Goal: Obtain resource: Obtain resource

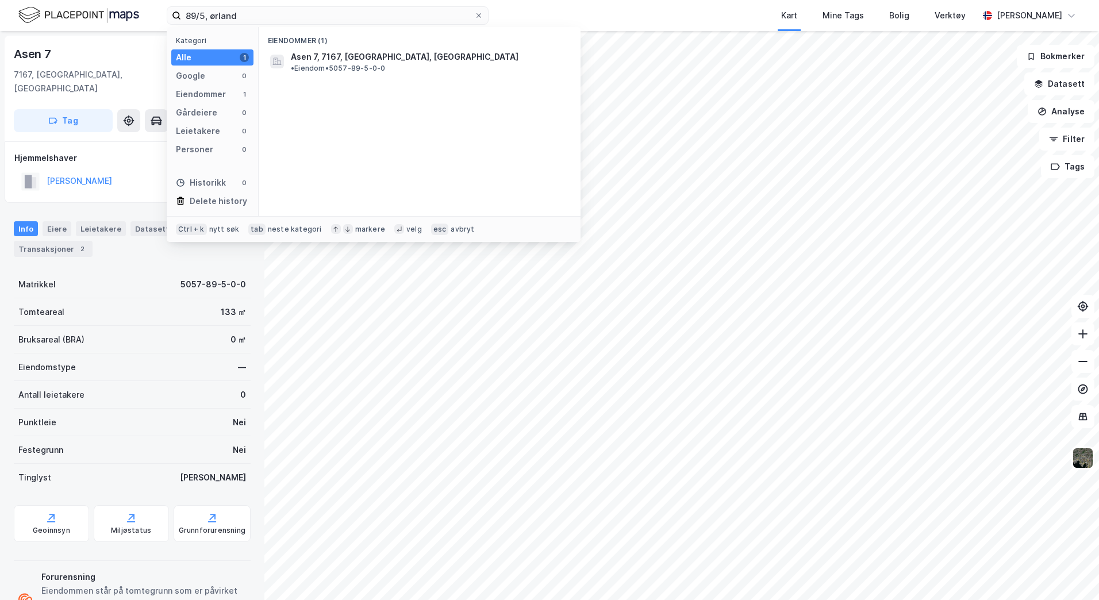
click at [159, 14] on div "89/5, ørland Kategori Alle 1 Google 0 Eiendommer 1 Gårdeiere 0 Leietakere 0 Per…" at bounding box center [549, 15] width 1099 height 31
type input "314/375"
click at [355, 58] on span "[STREET_ADDRESS]" at bounding box center [330, 57] width 78 height 14
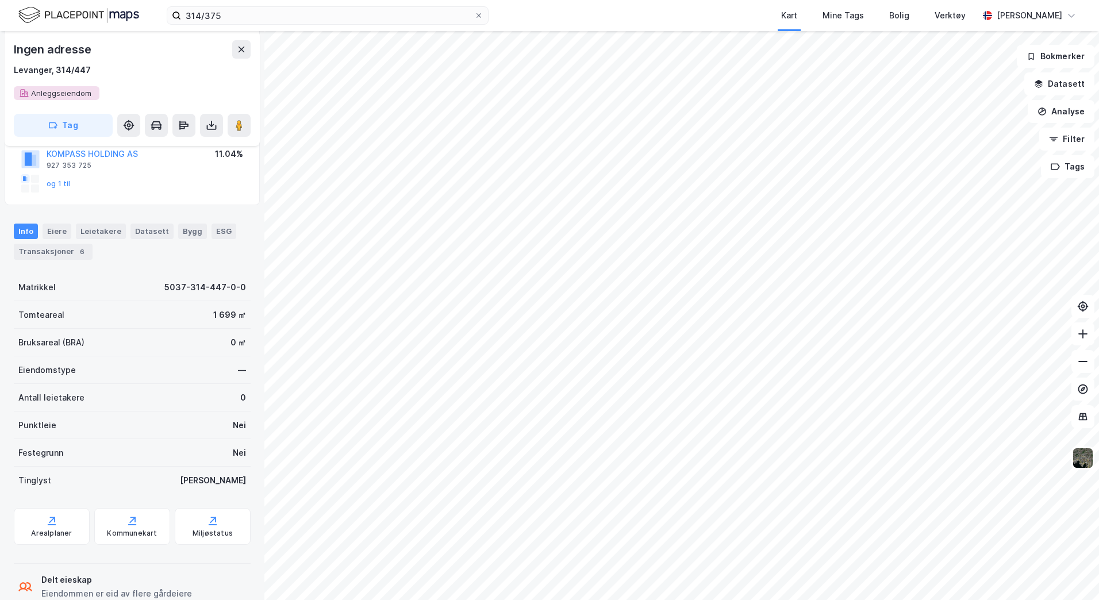
scroll to position [236, 0]
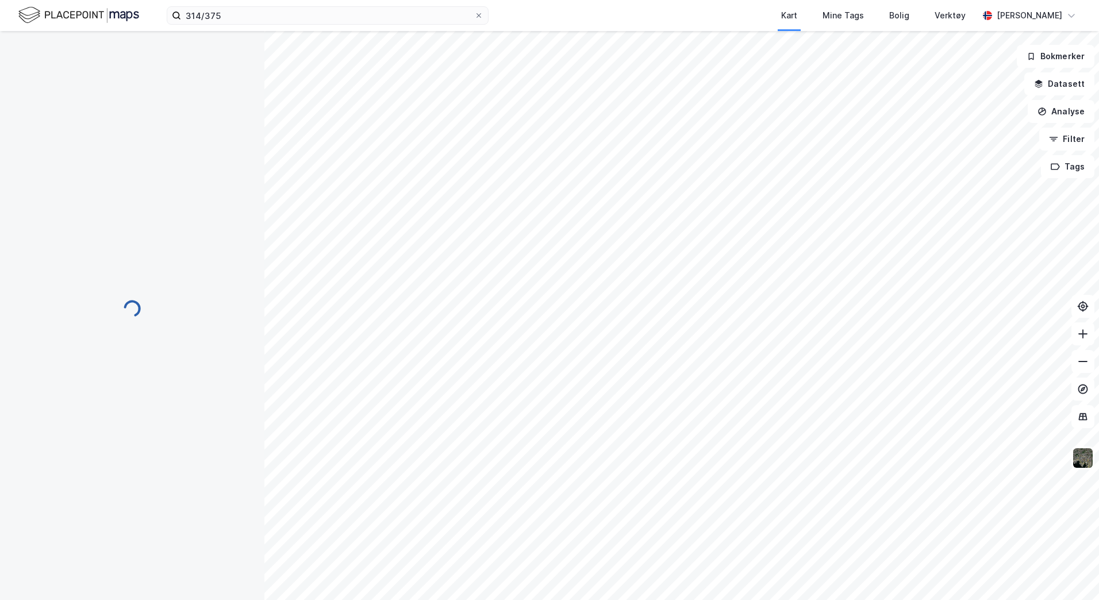
scroll to position [145, 0]
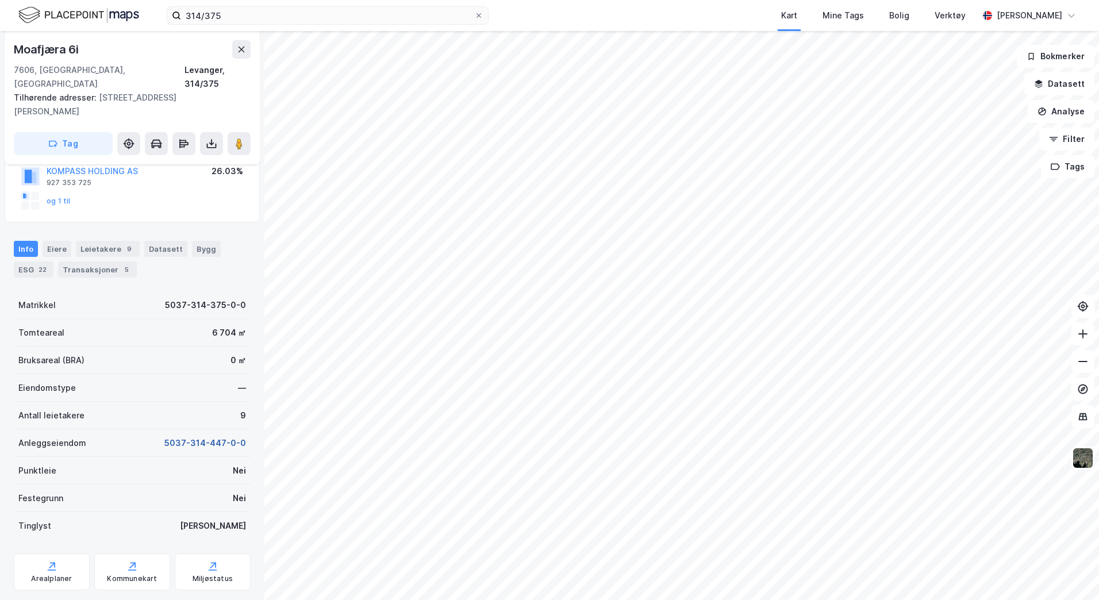
click at [198, 436] on button "5037-314-447-0-0" at bounding box center [205, 443] width 82 height 14
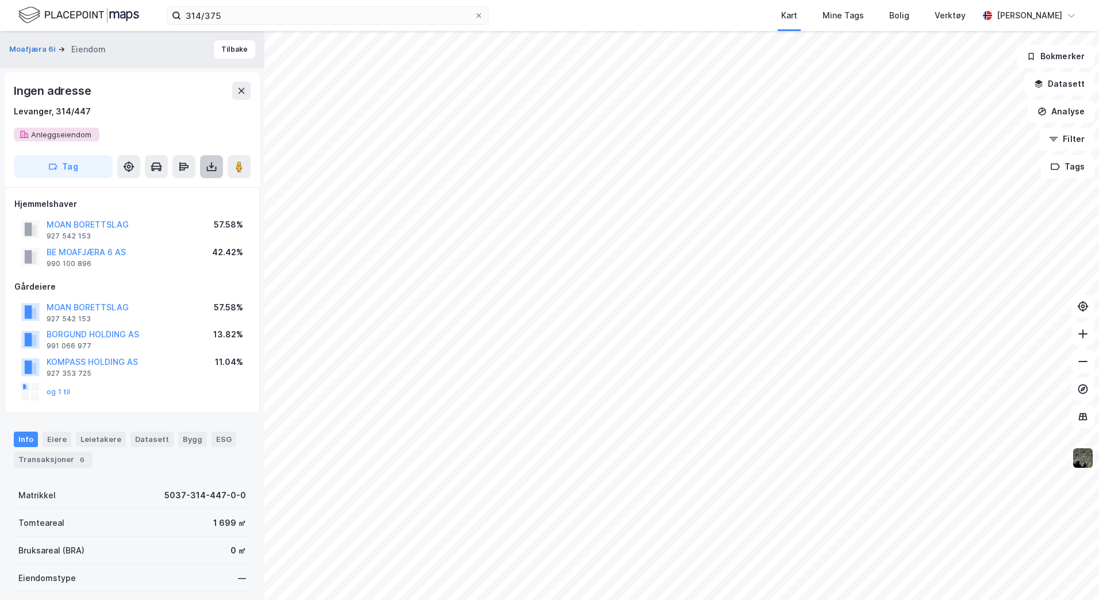
click at [213, 167] on icon at bounding box center [211, 166] width 5 height 3
click at [175, 187] on div "Last ned grunnbok" at bounding box center [154, 189] width 67 height 9
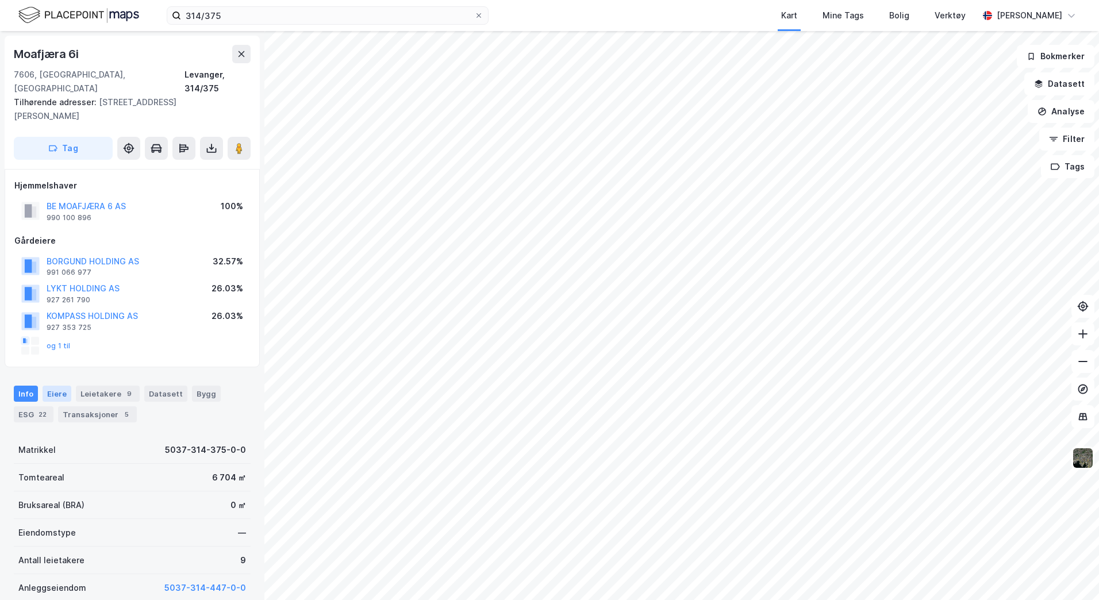
click at [60, 386] on div "Eiere" at bounding box center [57, 394] width 29 height 16
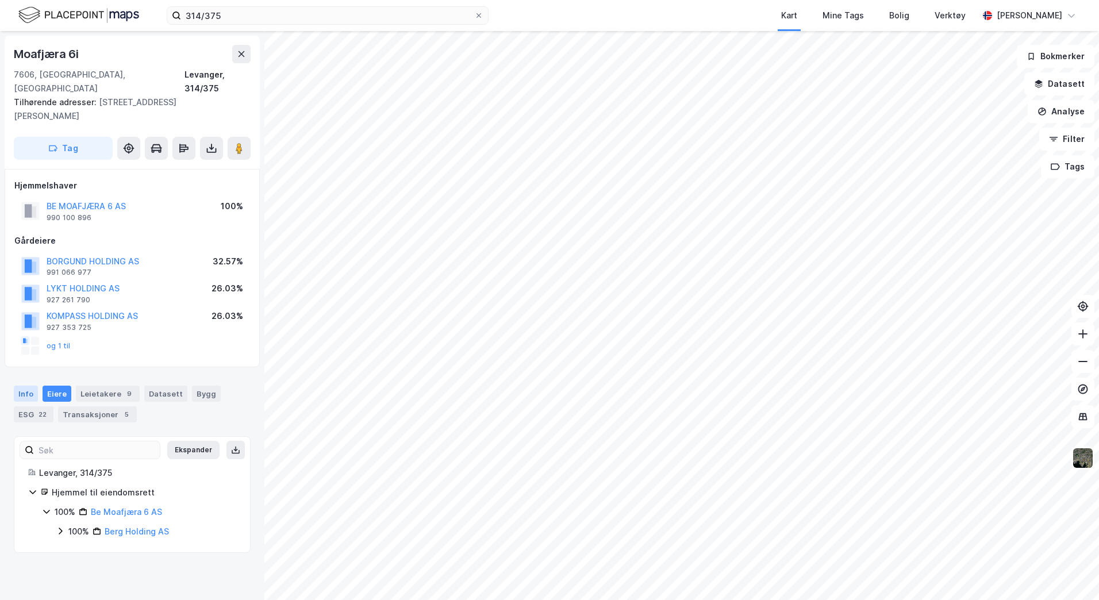
click at [25, 386] on div "Info" at bounding box center [26, 394] width 24 height 16
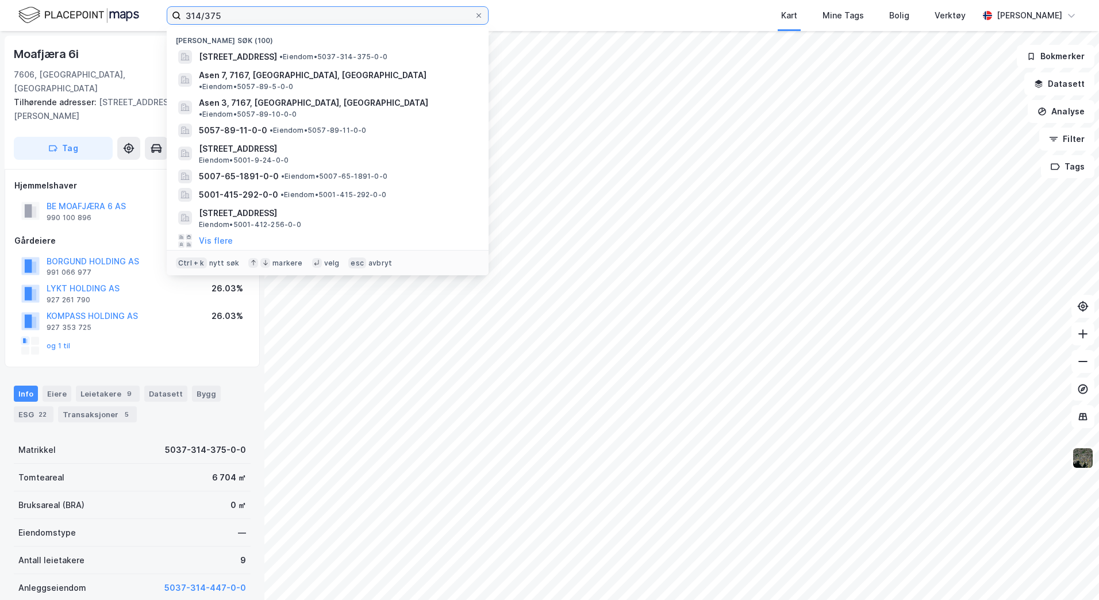
drag, startPoint x: 234, startPoint y: 19, endPoint x: 169, endPoint y: 10, distance: 66.1
click at [169, 10] on label "314/375" at bounding box center [328, 15] width 322 height 18
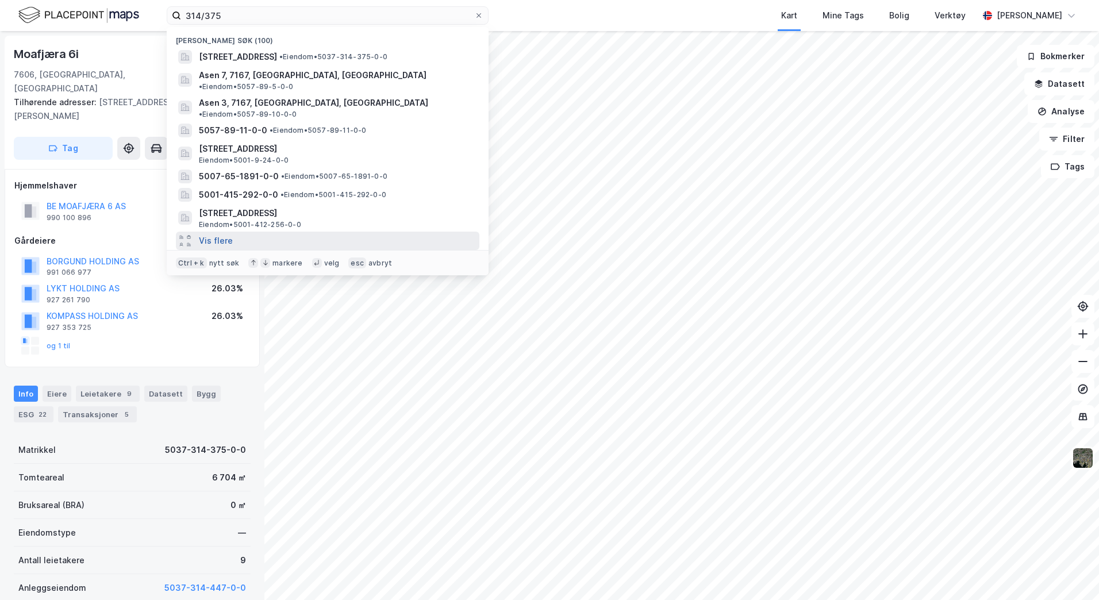
click at [228, 234] on button "Vis flere" at bounding box center [216, 241] width 34 height 14
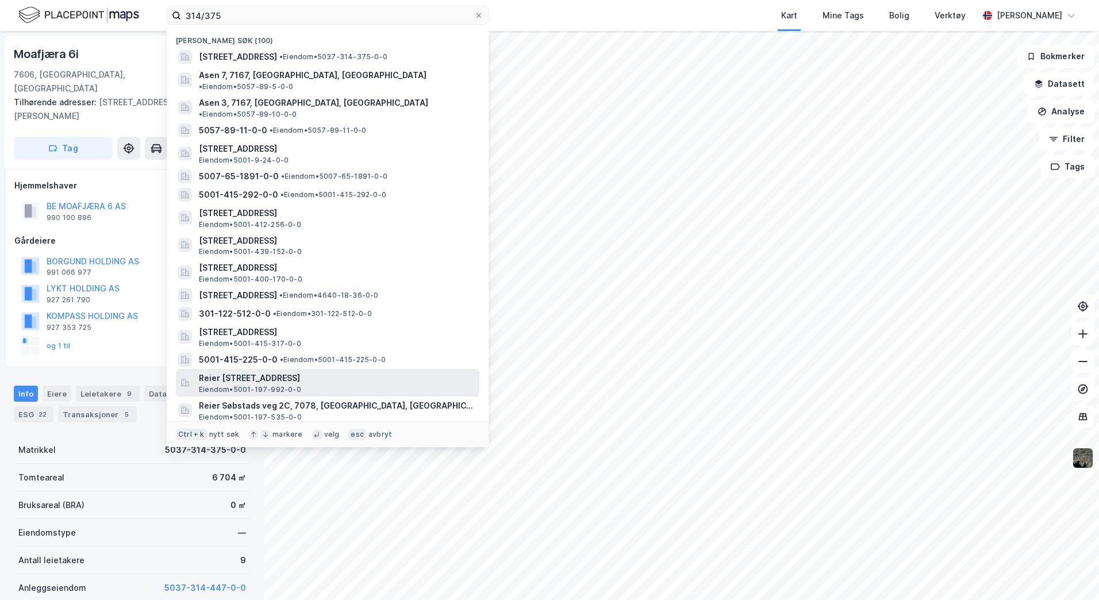
click at [295, 369] on div "[PERSON_NAME] veg 2B, 7078, [GEOGRAPHIC_DATA], [GEOGRAPHIC_DATA] • 5001-197-992…" at bounding box center [327, 383] width 303 height 28
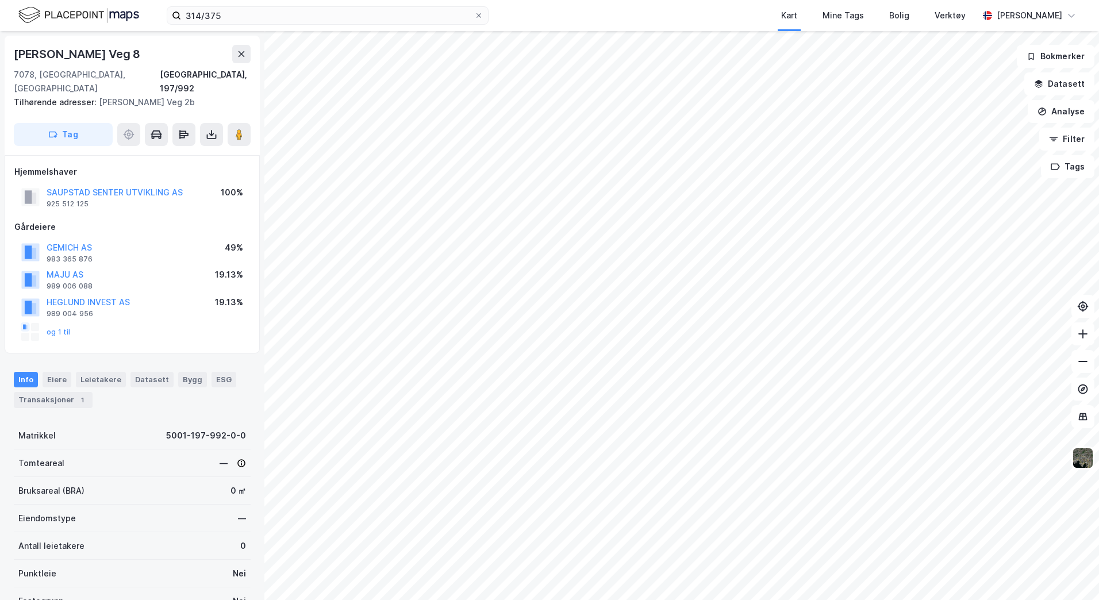
scroll to position [1, 0]
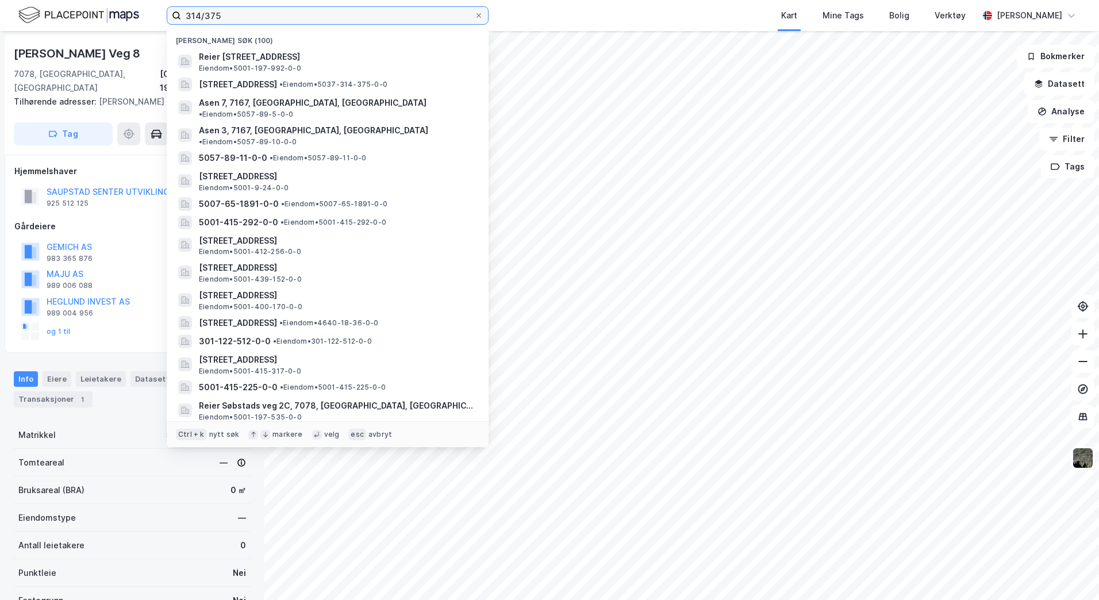
click at [230, 17] on input "314/375" at bounding box center [327, 15] width 293 height 17
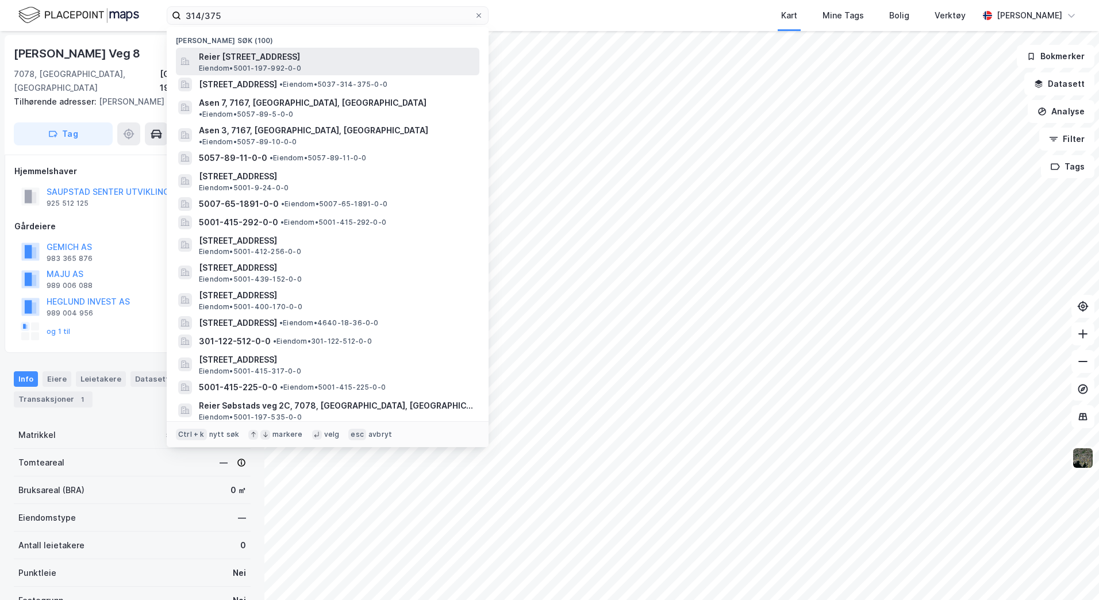
click at [240, 59] on span "Reier [STREET_ADDRESS]" at bounding box center [337, 57] width 276 height 14
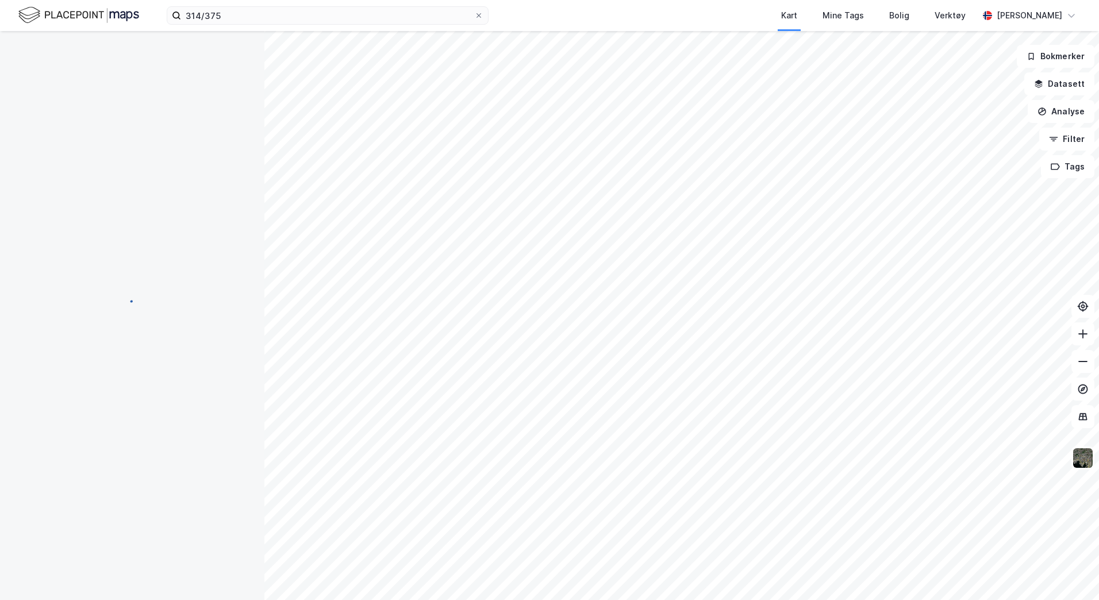
scroll to position [1, 0]
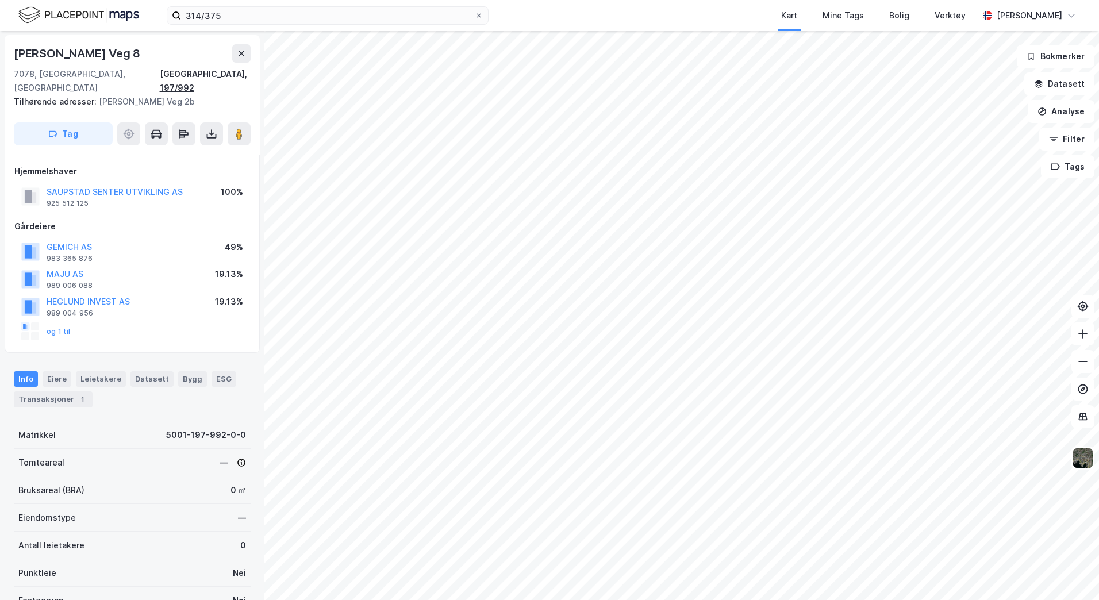
click at [203, 74] on div "[GEOGRAPHIC_DATA], 197/992" at bounding box center [205, 81] width 91 height 28
click at [242, 53] on icon at bounding box center [241, 54] width 6 height 6
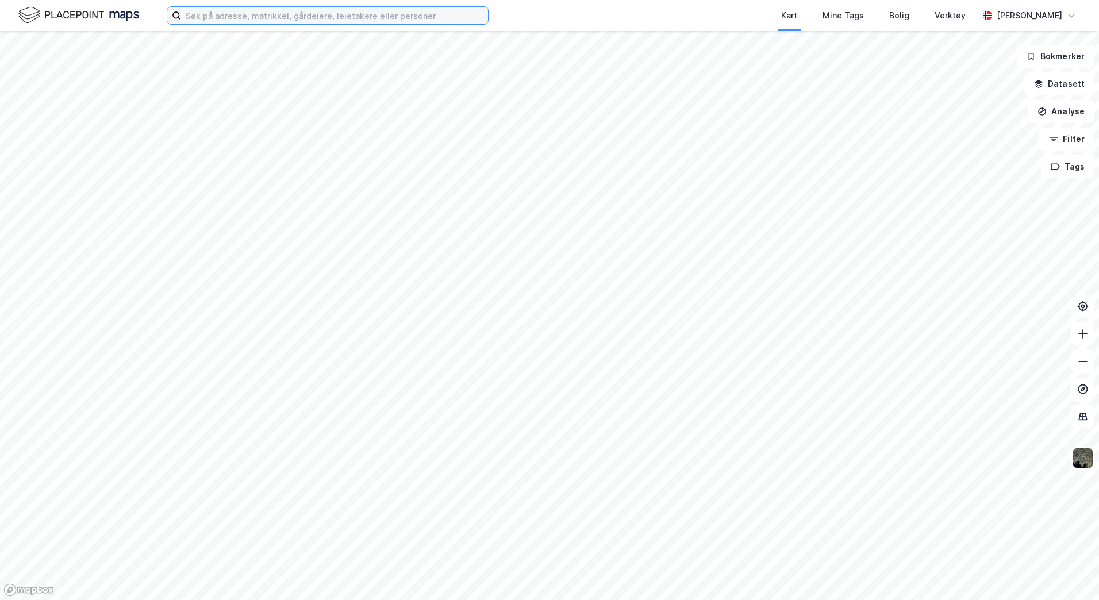
click at [213, 17] on input at bounding box center [334, 15] width 307 height 17
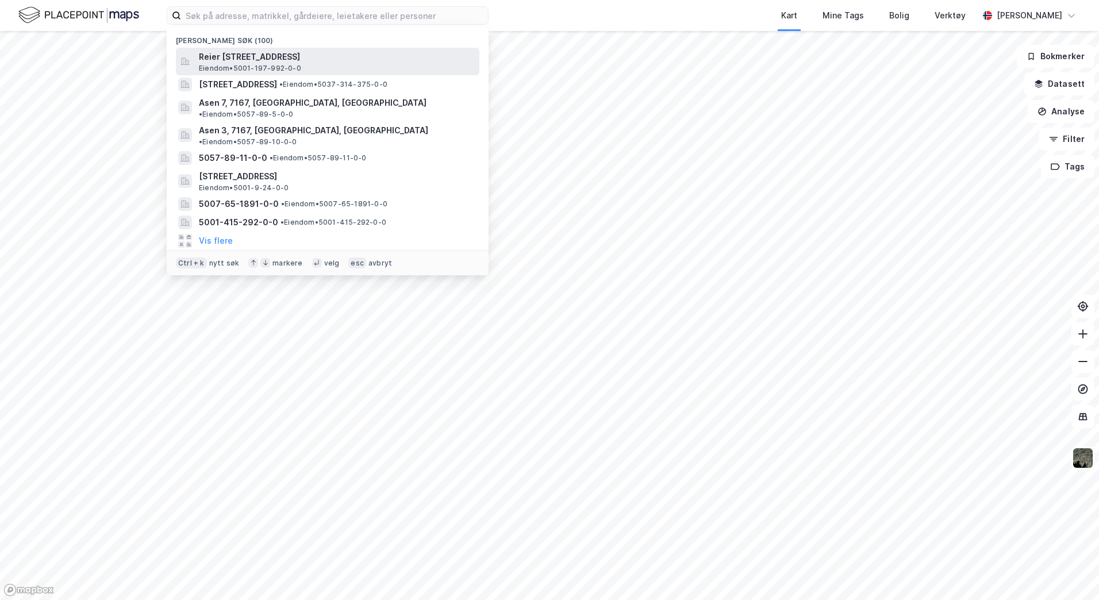
click at [215, 53] on span "Reier [STREET_ADDRESS]" at bounding box center [337, 57] width 276 height 14
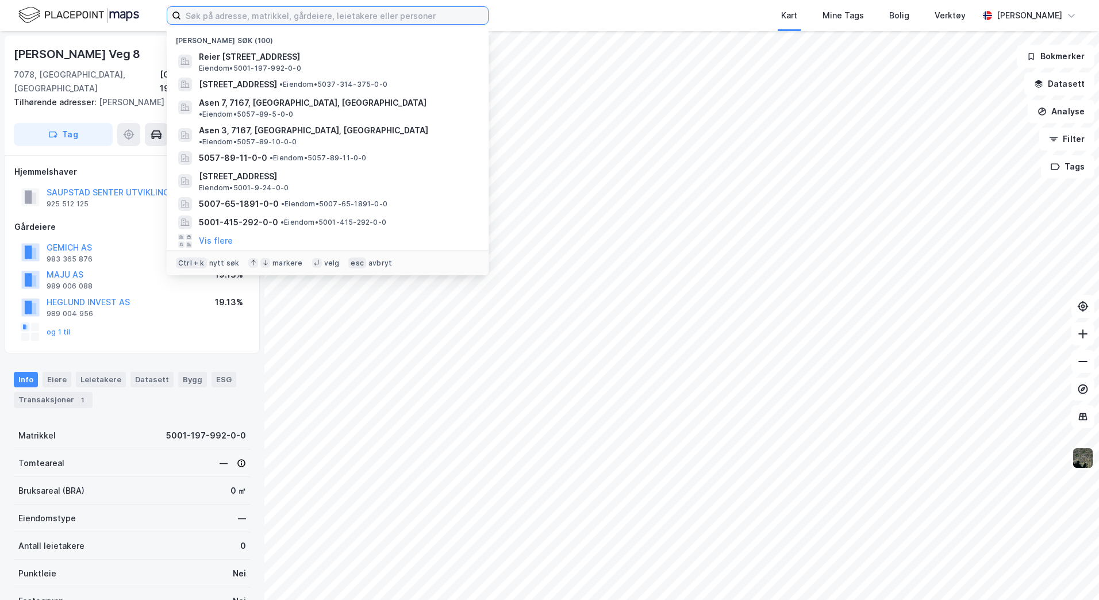
click at [209, 16] on input at bounding box center [334, 15] width 307 height 17
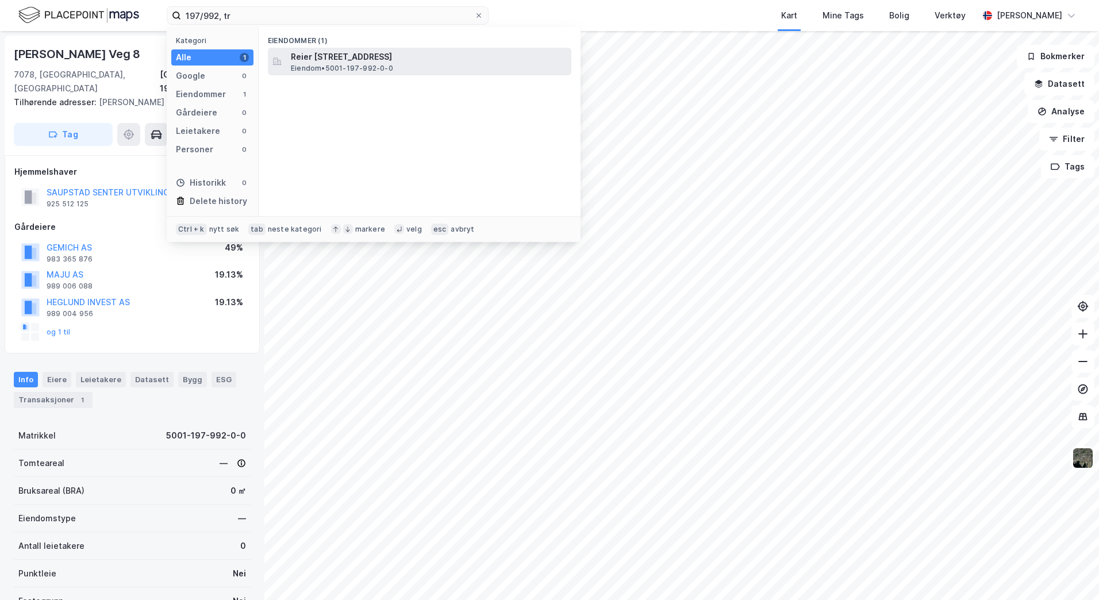
click at [342, 59] on span "Reier [STREET_ADDRESS]" at bounding box center [429, 57] width 276 height 14
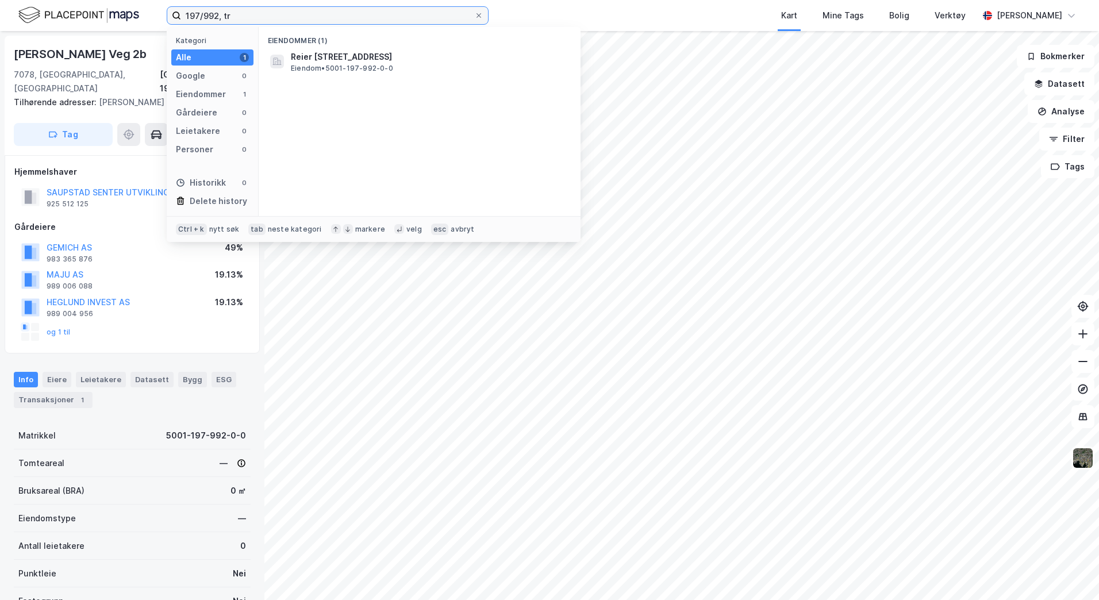
click at [217, 14] on input "197/992, tr" at bounding box center [327, 15] width 293 height 17
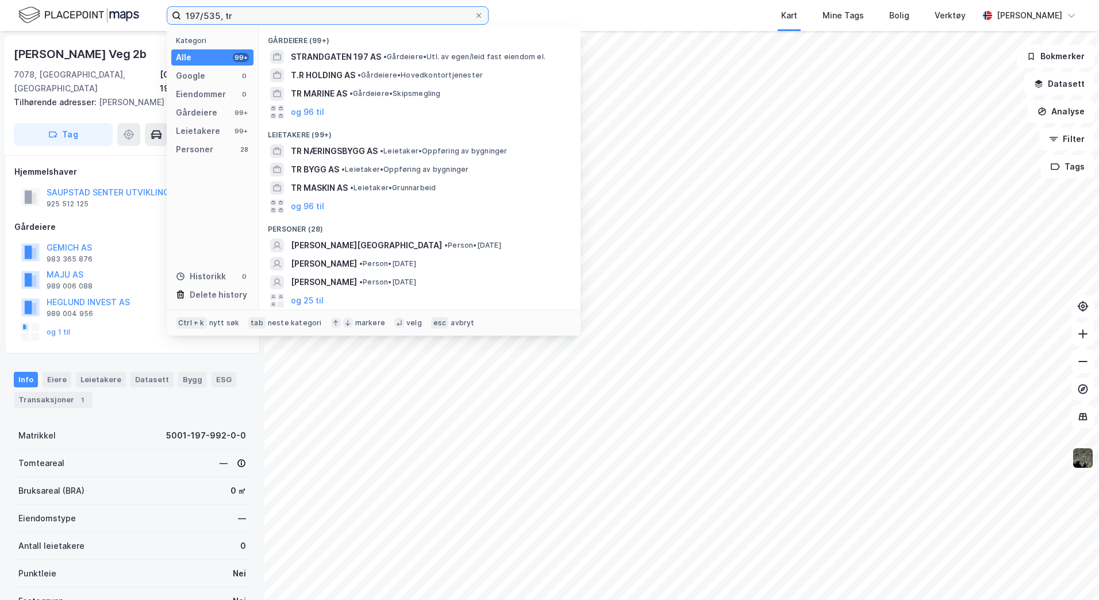
type input "197/535, tr"
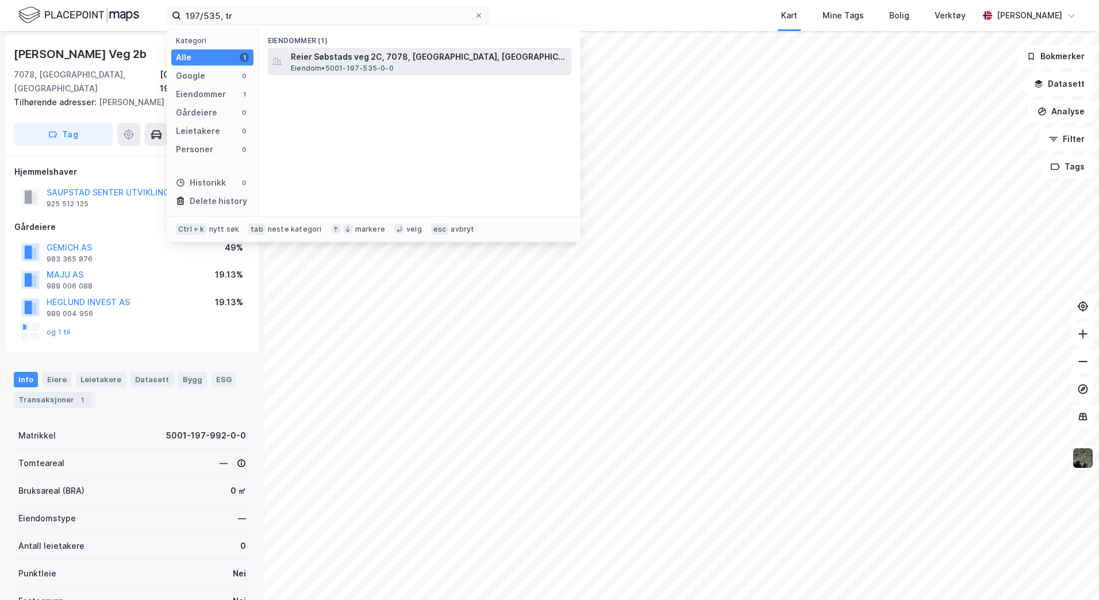
click at [341, 68] on span "Eiendom • 5001-197-535-0-0" at bounding box center [342, 68] width 103 height 9
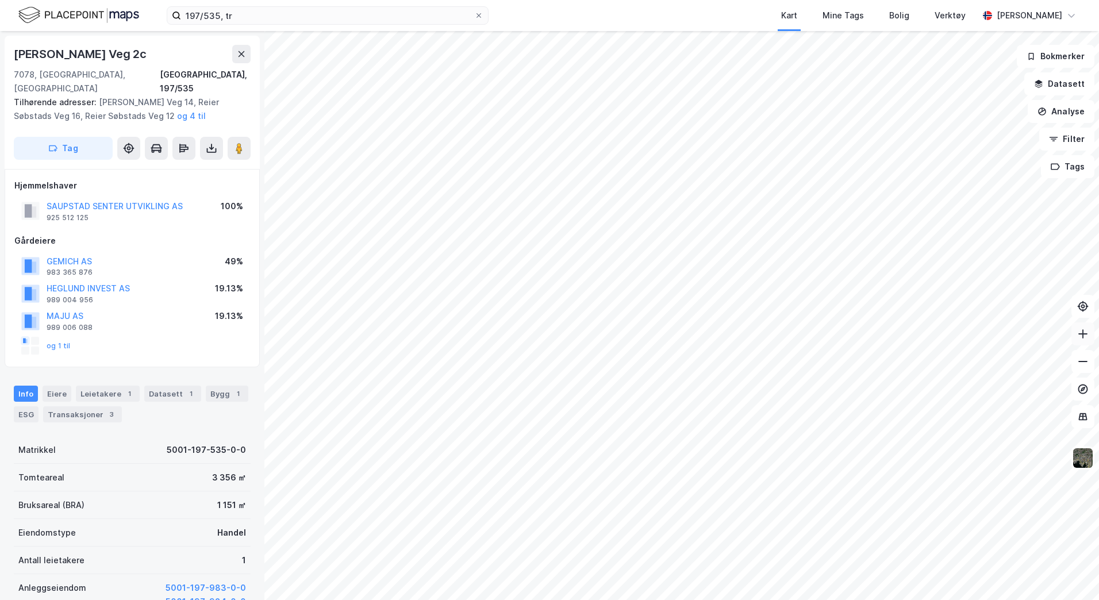
click at [1081, 335] on icon at bounding box center [1082, 333] width 11 height 11
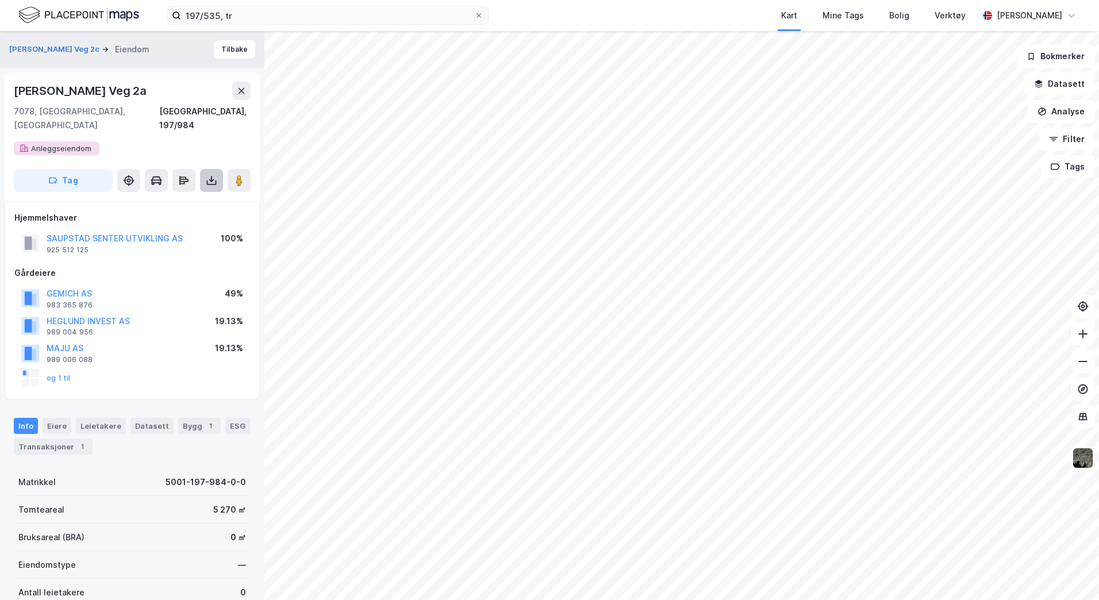
click at [206, 175] on icon at bounding box center [211, 180] width 11 height 11
click at [179, 199] on div "Last ned grunnbok" at bounding box center [154, 203] width 67 height 9
click at [211, 179] on icon at bounding box center [211, 180] width 5 height 3
click at [193, 194] on div "Last ned grunnbok" at bounding box center [162, 203] width 122 height 18
